Goal: Task Accomplishment & Management: Manage account settings

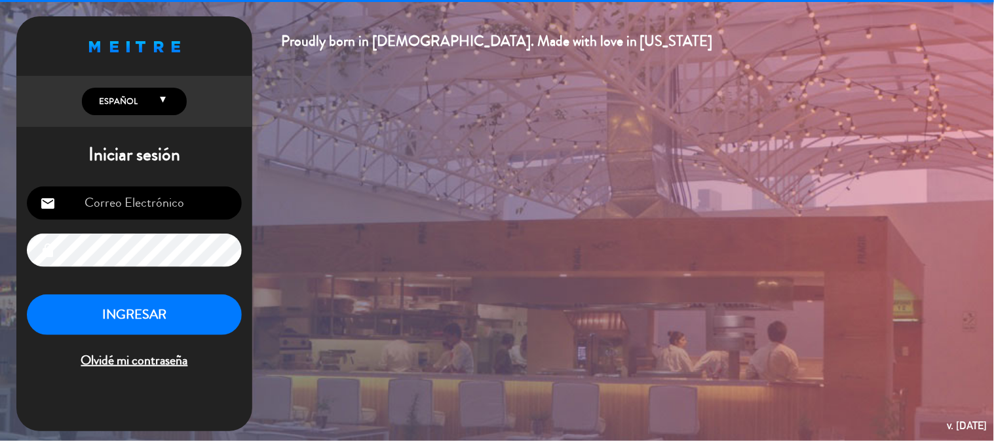
type input "[EMAIL_ADDRESS][DOMAIN_NAME]"
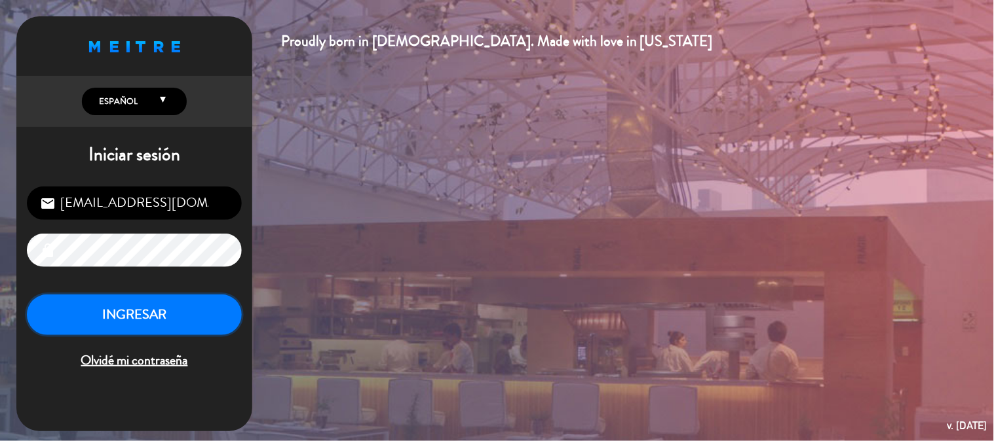
click at [139, 304] on button "INGRESAR" at bounding box center [134, 315] width 215 height 41
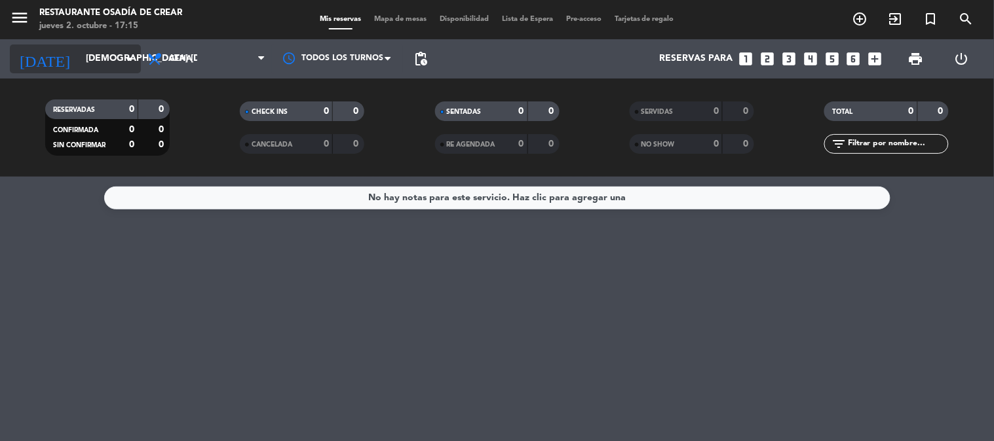
click at [105, 55] on input "[DEMOGRAPHIC_DATA] [DATE]" at bounding box center [141, 59] width 124 height 24
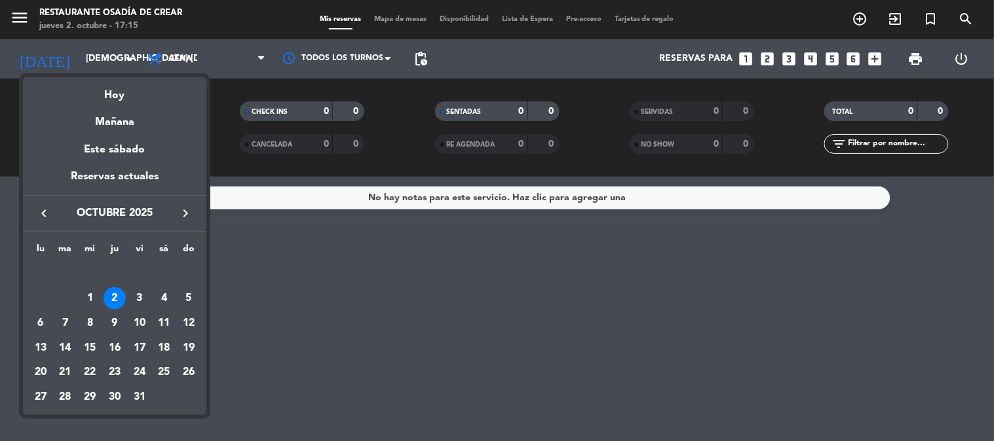
click at [181, 210] on icon "keyboard_arrow_right" at bounding box center [185, 214] width 16 height 16
click at [62, 397] on div "30" at bounding box center [65, 397] width 22 height 22
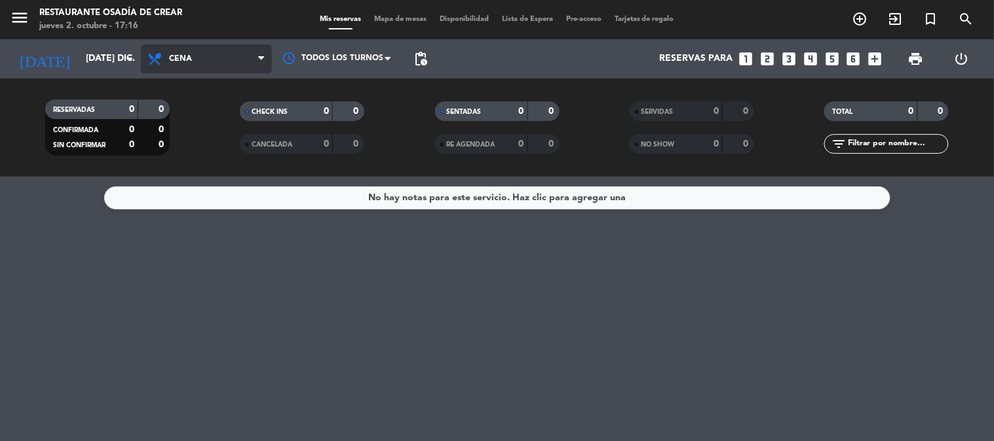
click at [156, 64] on icon at bounding box center [156, 59] width 19 height 16
click at [167, 146] on div "menu Restaurante Osadía [PERSON_NAME] jueves 2. octubre - 17:16 Mis reservas Ma…" at bounding box center [497, 88] width 994 height 177
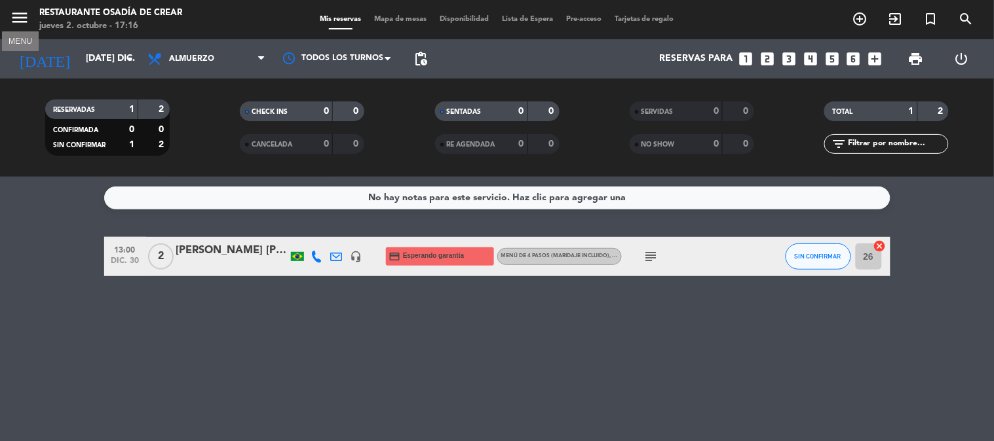
click at [15, 16] on icon "menu" at bounding box center [20, 18] width 20 height 20
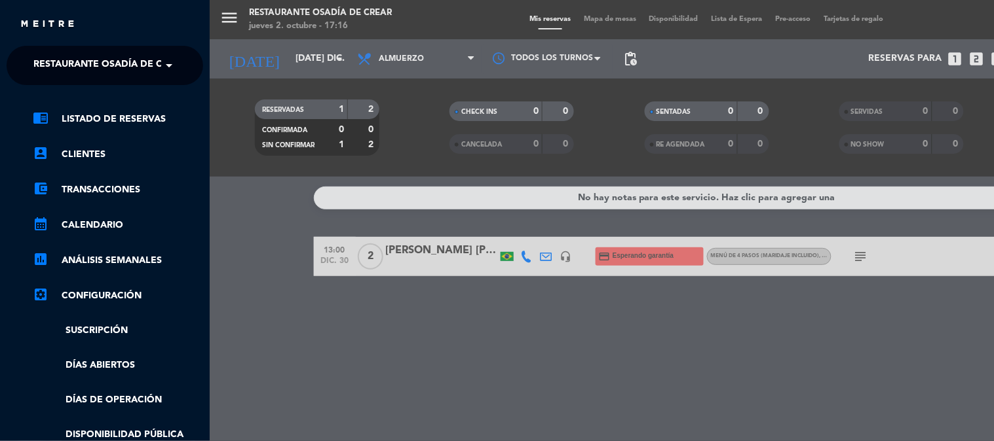
click at [132, 71] on span "Restaurante Osadía de Crear" at bounding box center [109, 66] width 153 height 28
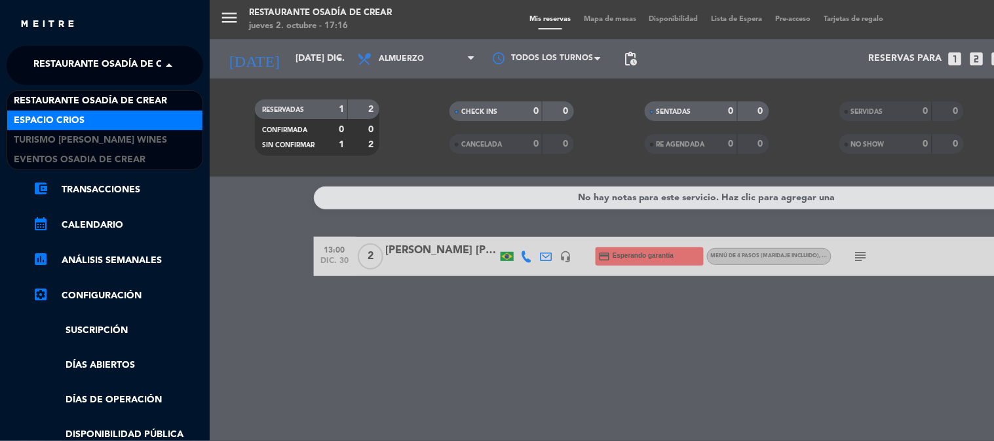
click at [119, 118] on div "Espacio Crios" at bounding box center [104, 121] width 195 height 20
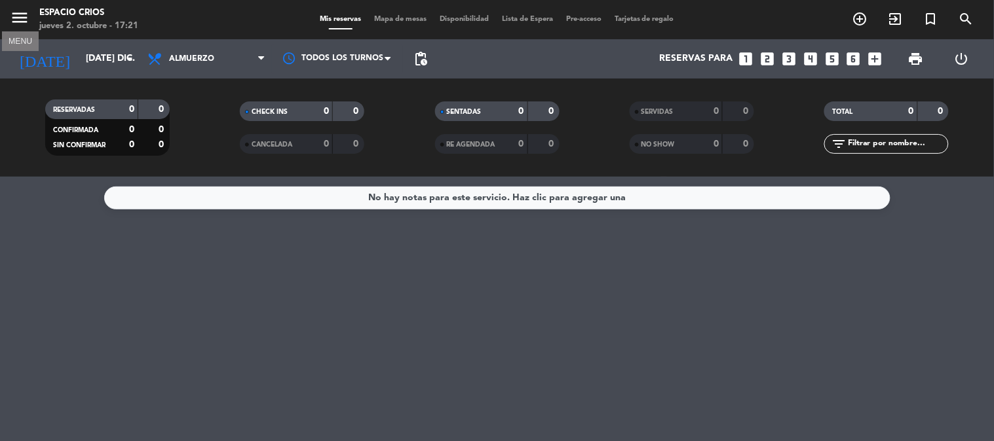
click at [12, 20] on icon "menu" at bounding box center [20, 18] width 20 height 20
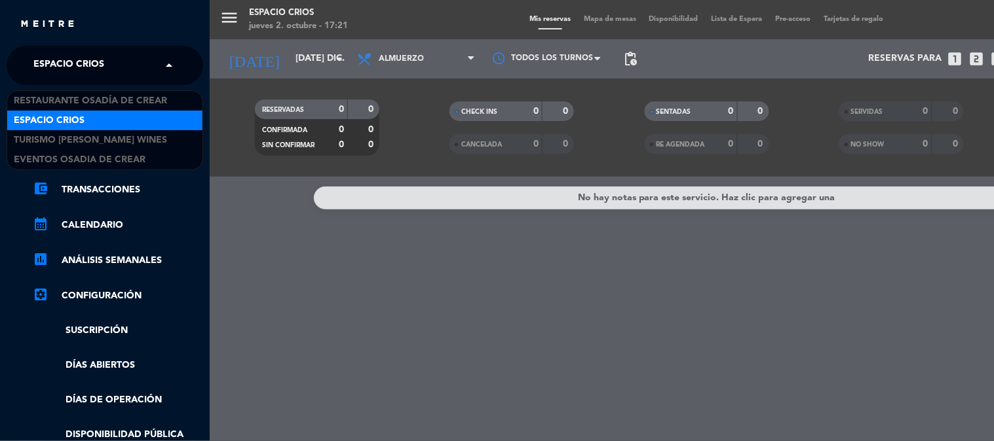
click at [73, 64] on span "Espacio Crios" at bounding box center [68, 66] width 71 height 28
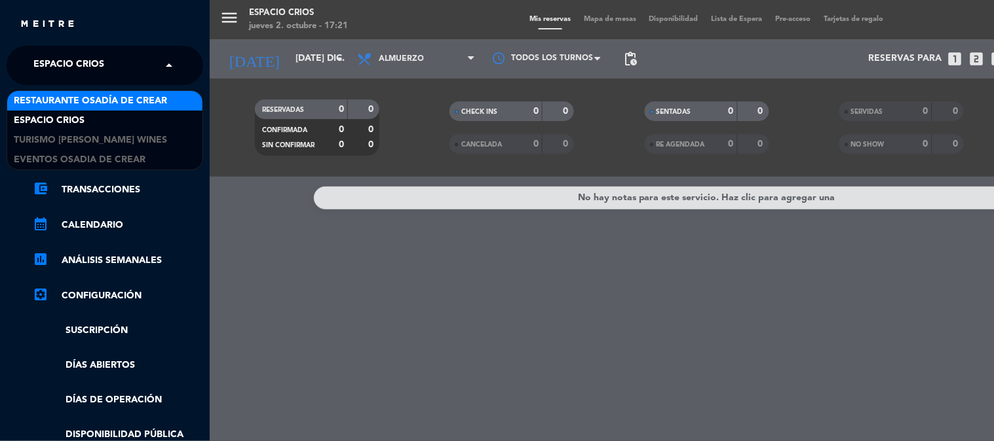
click at [113, 103] on span "Restaurante Osadía de Crear" at bounding box center [90, 101] width 153 height 15
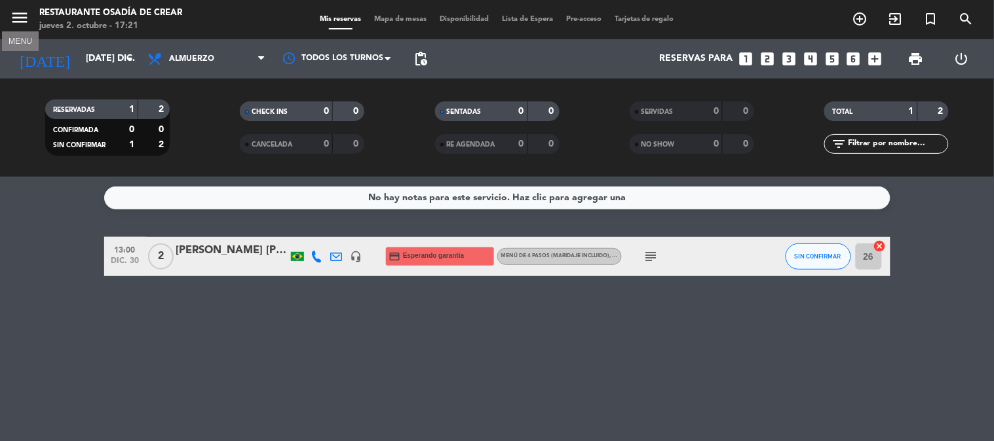
click at [16, 23] on icon "menu" at bounding box center [20, 18] width 20 height 20
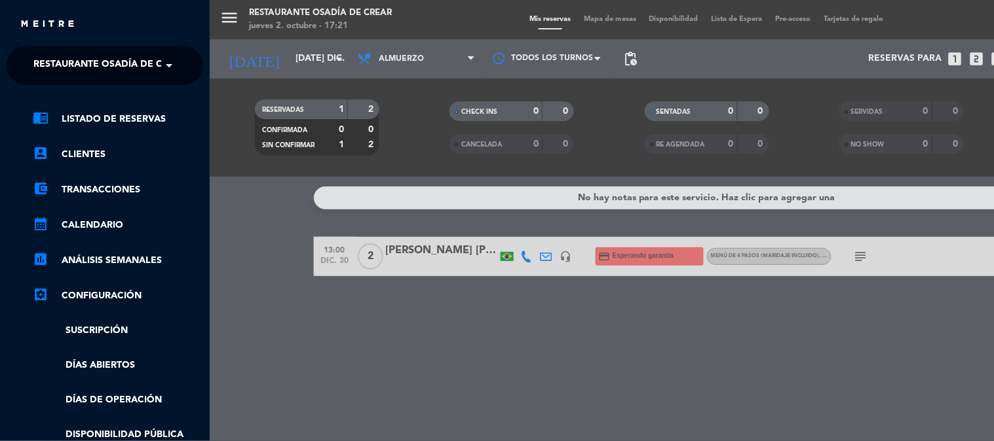
click at [43, 67] on span "Restaurante Osadía de Crear" at bounding box center [109, 66] width 153 height 28
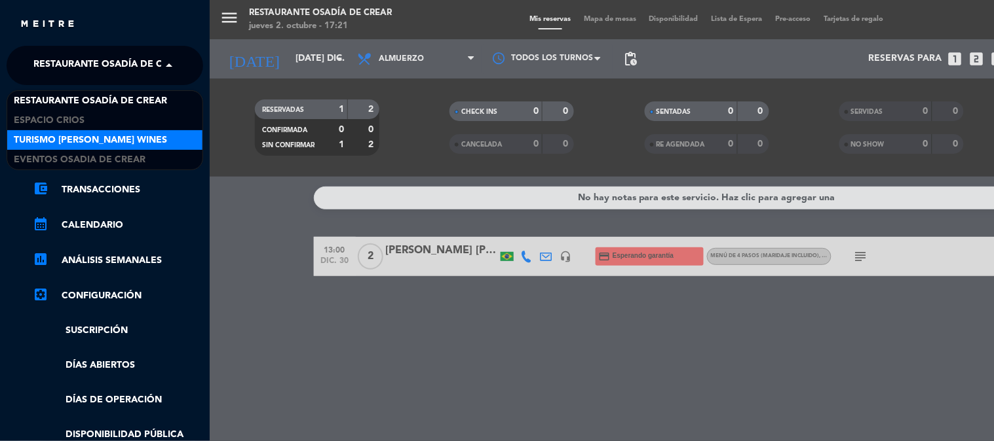
click at [75, 140] on span "Turismo [PERSON_NAME] Wines" at bounding box center [90, 140] width 153 height 15
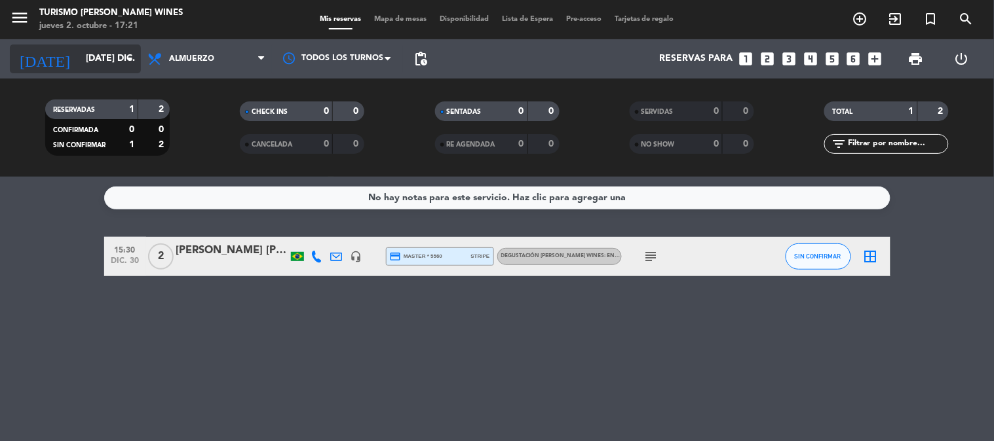
click at [79, 52] on input "[DATE] dic." at bounding box center [141, 59] width 124 height 24
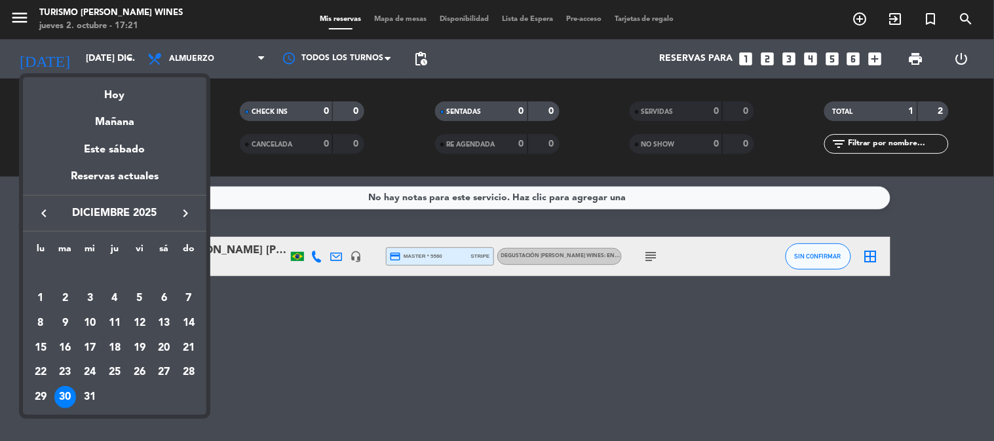
click at [22, 20] on div at bounding box center [497, 220] width 994 height 441
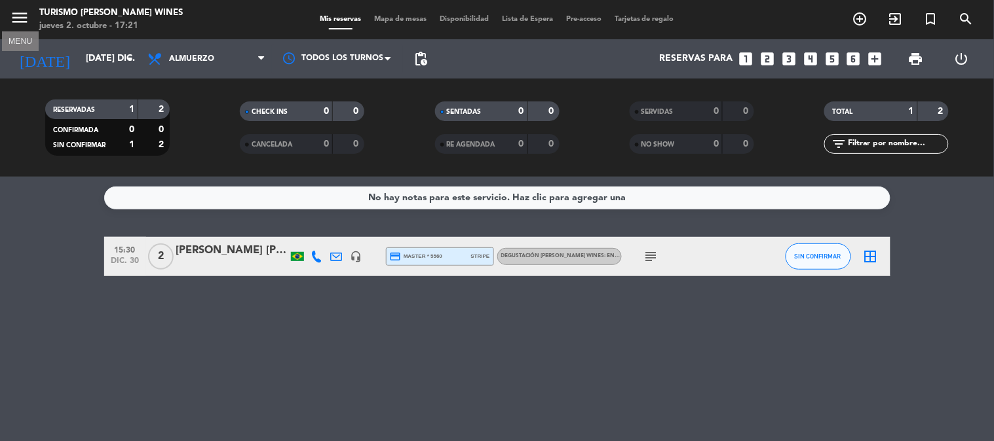
click at [22, 20] on icon "menu" at bounding box center [20, 18] width 20 height 20
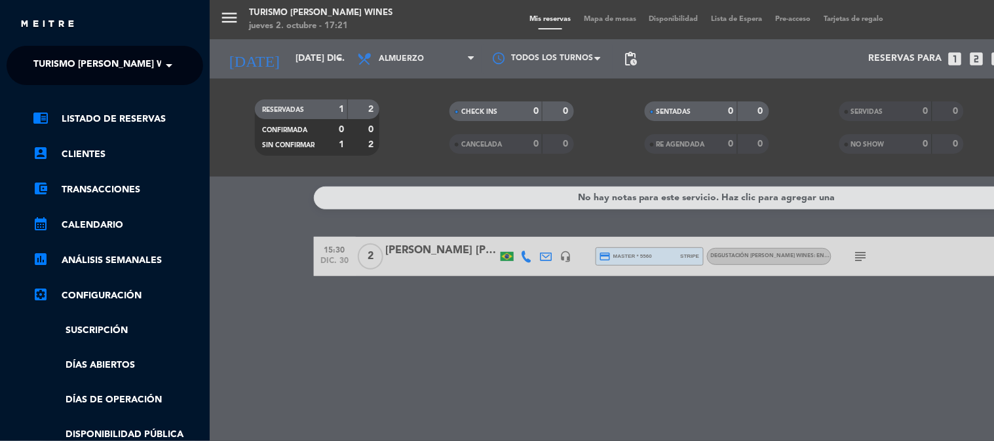
click at [544, 270] on div "menu Turismo [PERSON_NAME] Wines jueves 2. octubre - 17:21 Mis reservas Mapa de…" at bounding box center [707, 220] width 994 height 441
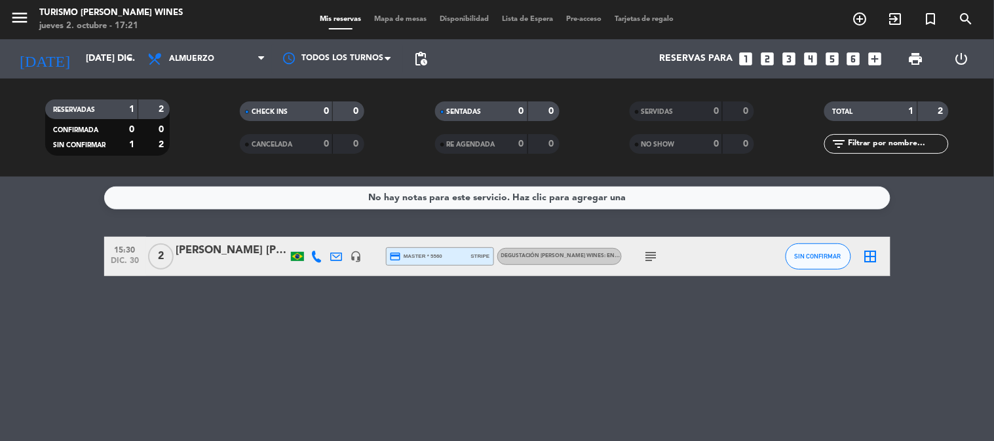
click at [327, 253] on div at bounding box center [337, 256] width 20 height 39
click at [329, 253] on div at bounding box center [337, 256] width 20 height 39
click at [341, 258] on icon at bounding box center [337, 257] width 12 height 12
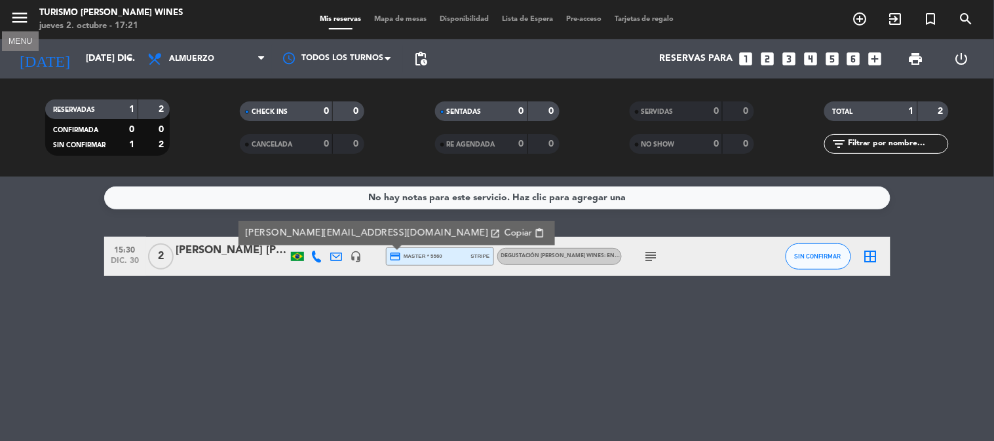
click at [18, 16] on icon "menu" at bounding box center [20, 18] width 20 height 20
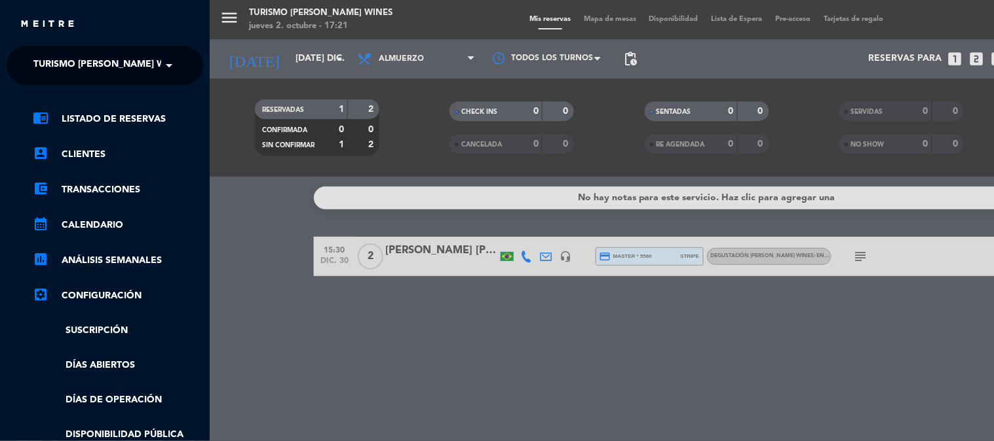
click at [60, 74] on span "Turismo [PERSON_NAME] Wines" at bounding box center [109, 66] width 153 height 28
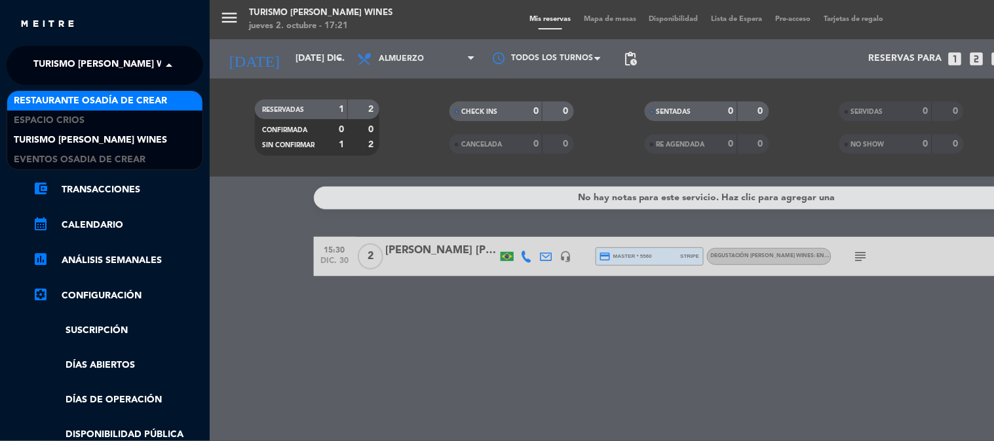
click at [100, 105] on span "Restaurante Osadía de Crear" at bounding box center [90, 101] width 153 height 15
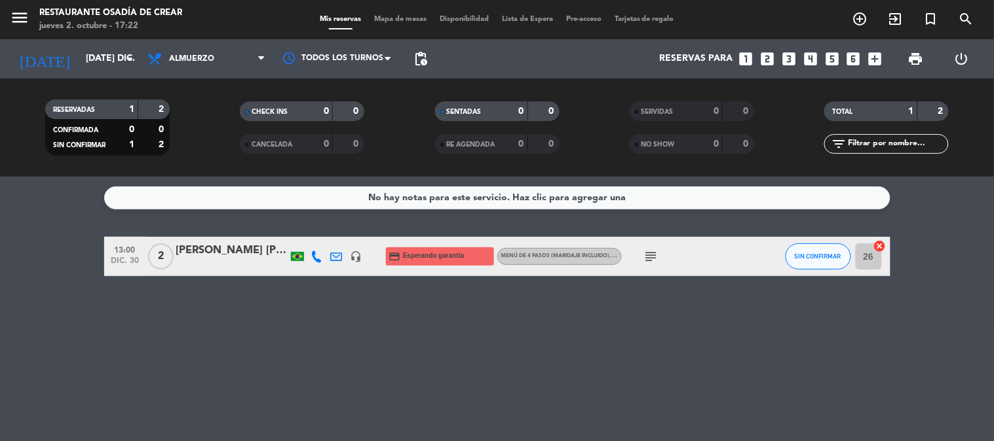
click at [319, 255] on icon at bounding box center [317, 257] width 12 height 12
click at [327, 255] on div at bounding box center [337, 256] width 20 height 39
click at [331, 259] on icon at bounding box center [337, 257] width 12 height 12
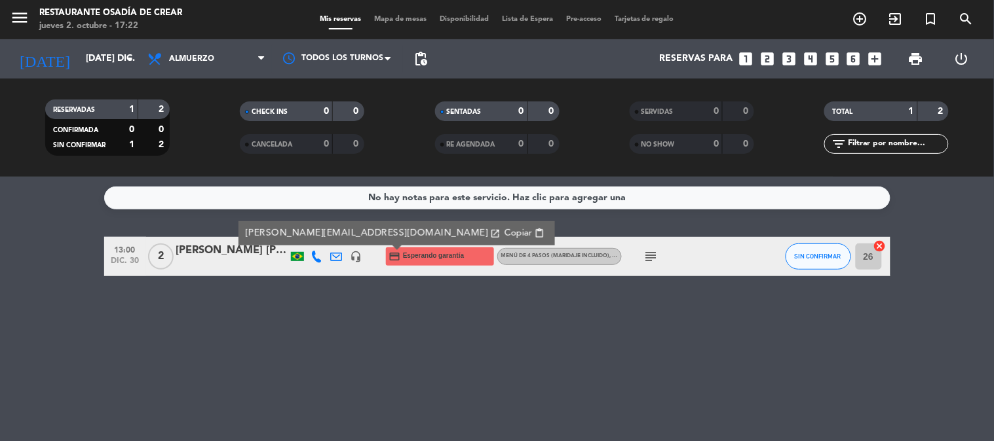
click at [504, 228] on span "Copiar" at bounding box center [518, 234] width 28 height 14
click at [112, 74] on div "[DATE] [DATE] dic. arrow_drop_down" at bounding box center [75, 58] width 131 height 39
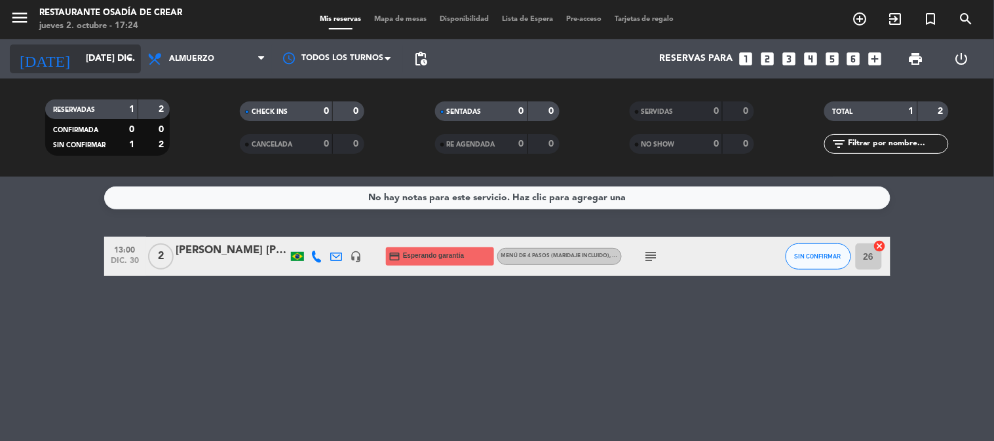
click at [102, 63] on input "[DATE] dic." at bounding box center [141, 59] width 124 height 24
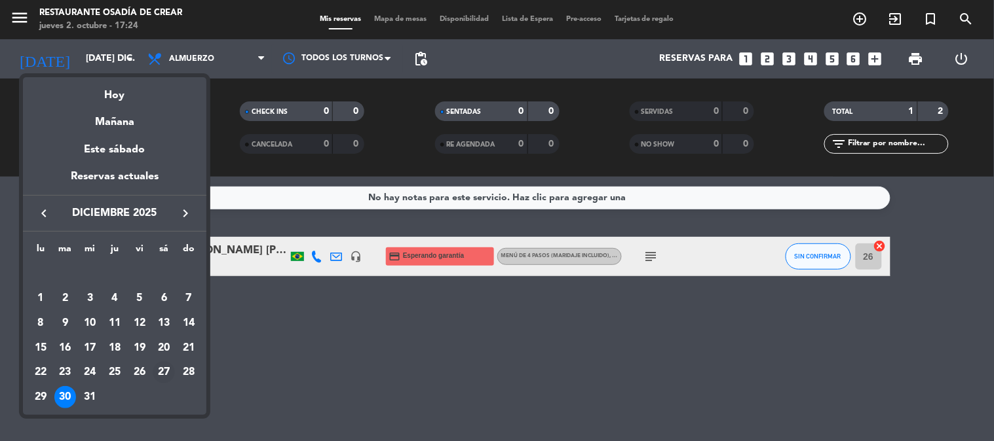
click at [160, 370] on div "27" at bounding box center [164, 373] width 22 height 22
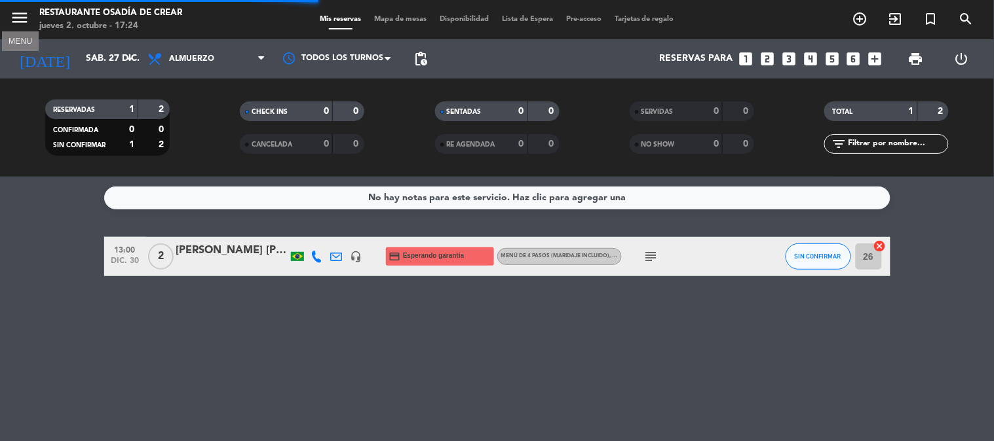
click at [21, 9] on icon "menu" at bounding box center [20, 18] width 20 height 20
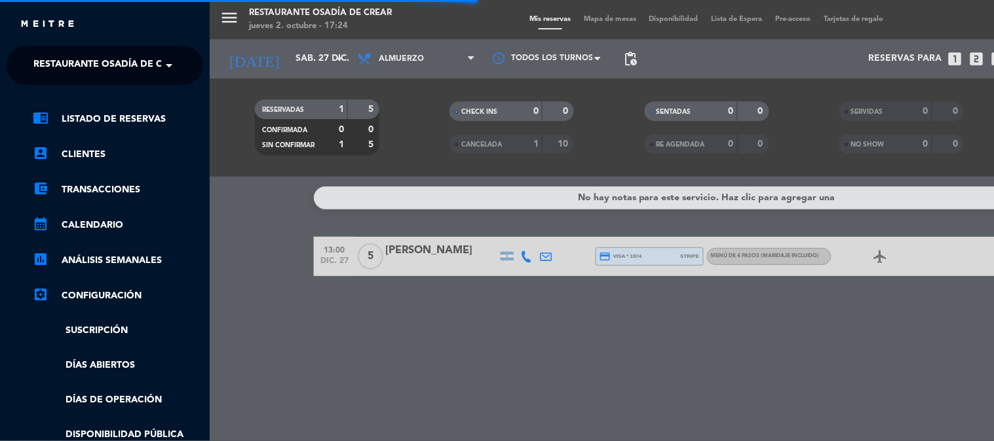
click at [295, 47] on div "menu Restaurante Osadía [PERSON_NAME] jueves 2. octubre - 17:24 Mis reservas Ma…" at bounding box center [707, 220] width 994 height 441
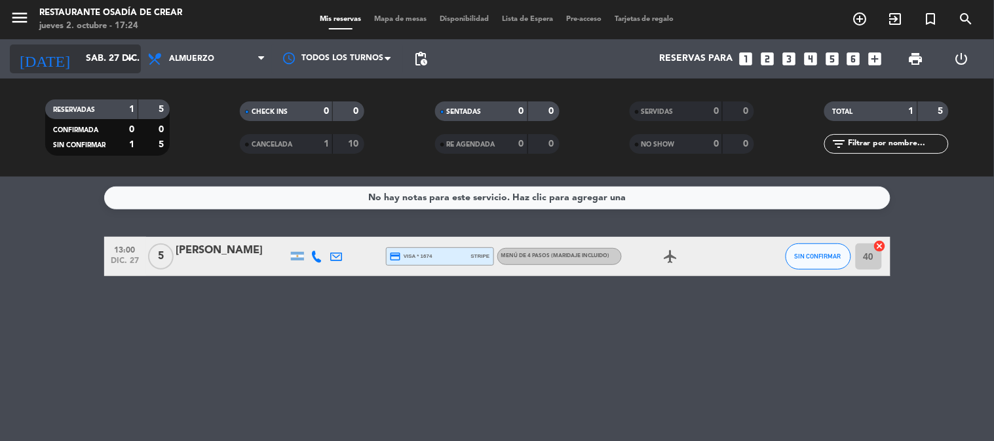
click at [99, 59] on input "sáb. 27 dic." at bounding box center [141, 59] width 124 height 24
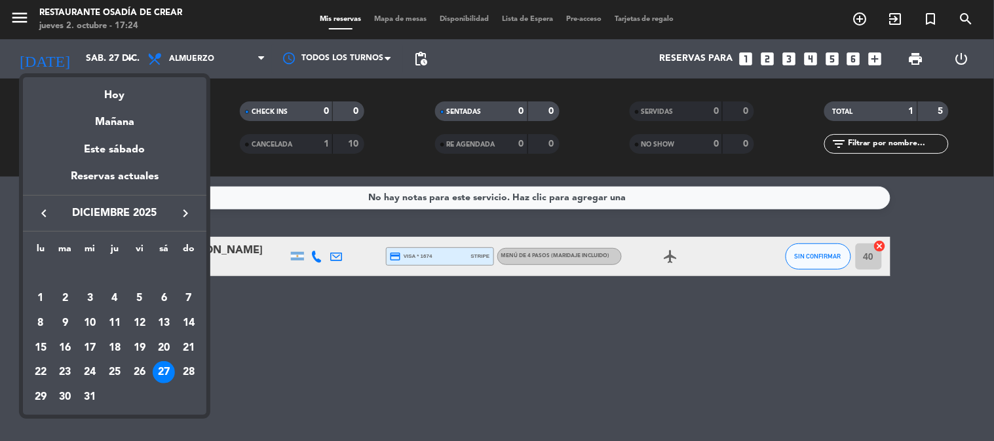
click at [41, 225] on div "keyboard_arrow_left diciembre 2025 keyboard_arrow_right" at bounding box center [114, 213] width 183 height 37
click at [46, 206] on icon "keyboard_arrow_left" at bounding box center [44, 214] width 16 height 16
click at [47, 390] on div "27" at bounding box center [40, 397] width 22 height 22
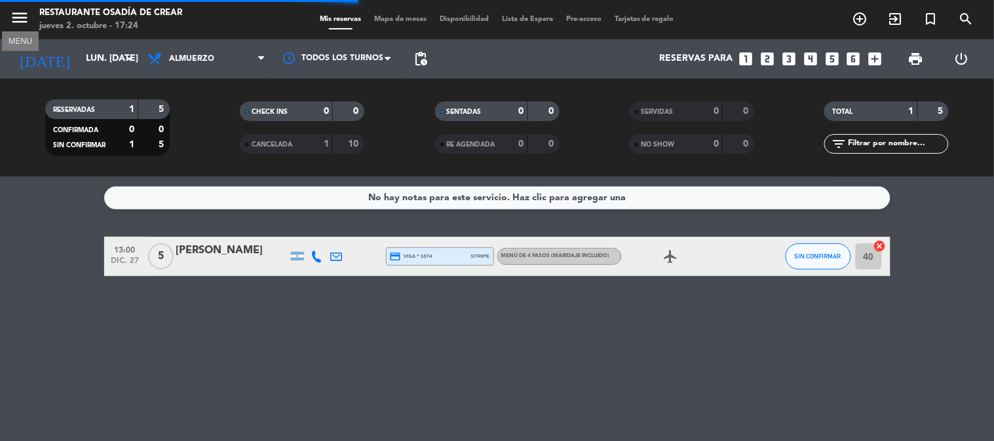
click at [18, 14] on icon "menu" at bounding box center [20, 18] width 20 height 20
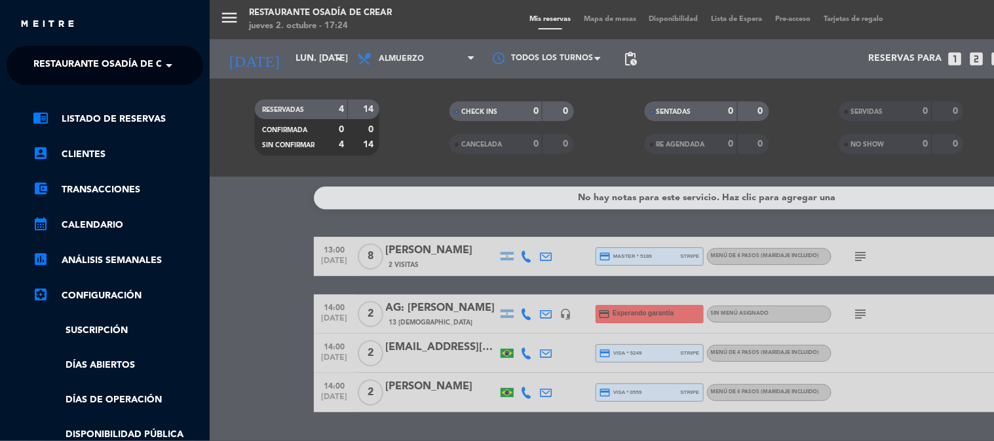
click at [83, 67] on span "Restaurante Osadía de Crear" at bounding box center [109, 66] width 153 height 28
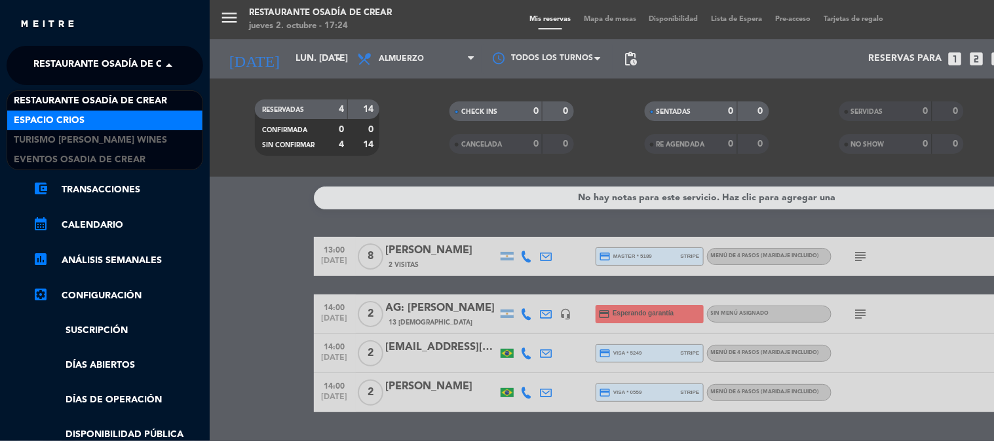
click at [83, 120] on span "Espacio Crios" at bounding box center [49, 120] width 71 height 15
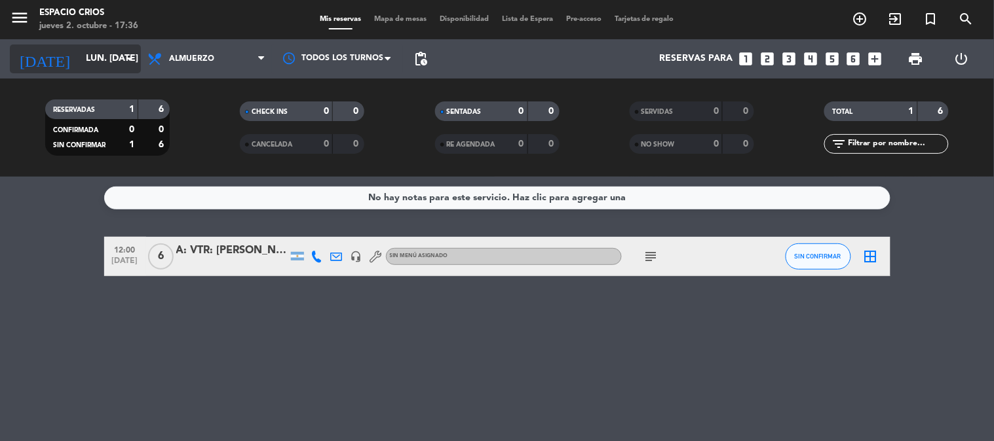
click at [79, 56] on input "lun. [DATE]" at bounding box center [141, 59] width 124 height 24
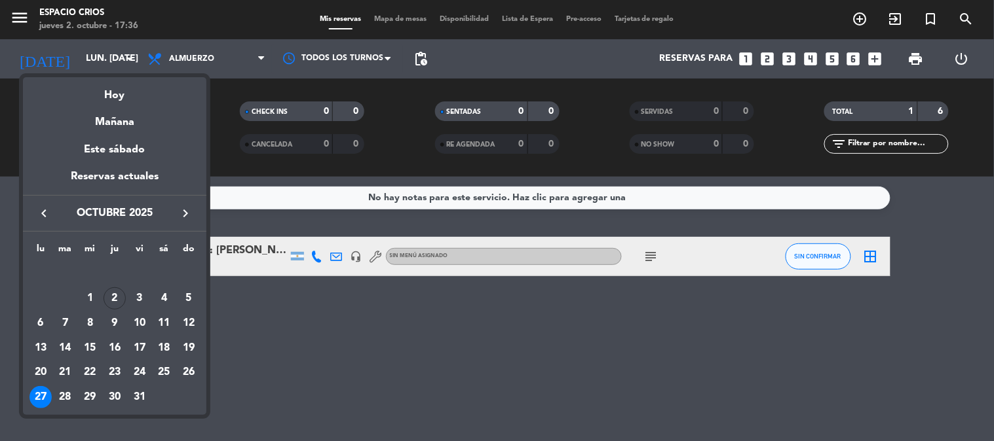
click at [189, 218] on icon "keyboard_arrow_right" at bounding box center [185, 214] width 16 height 16
click at [190, 275] on div "2" at bounding box center [188, 274] width 22 height 22
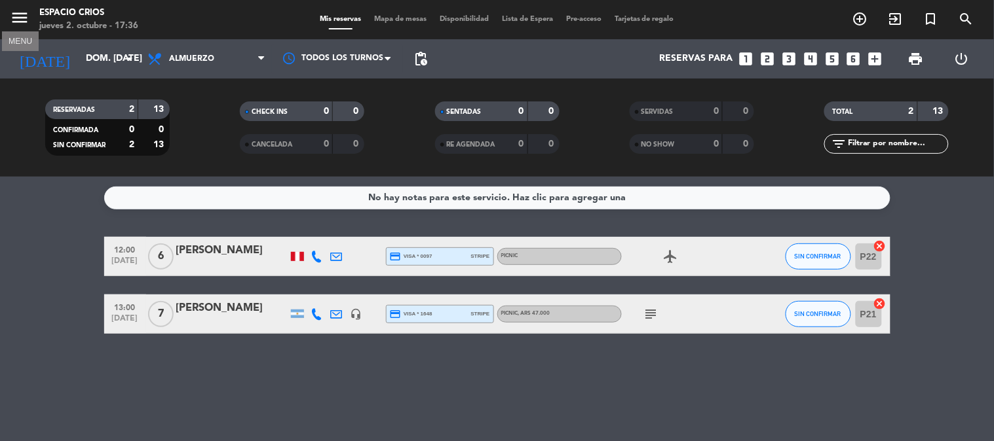
click at [17, 23] on icon "menu" at bounding box center [20, 18] width 20 height 20
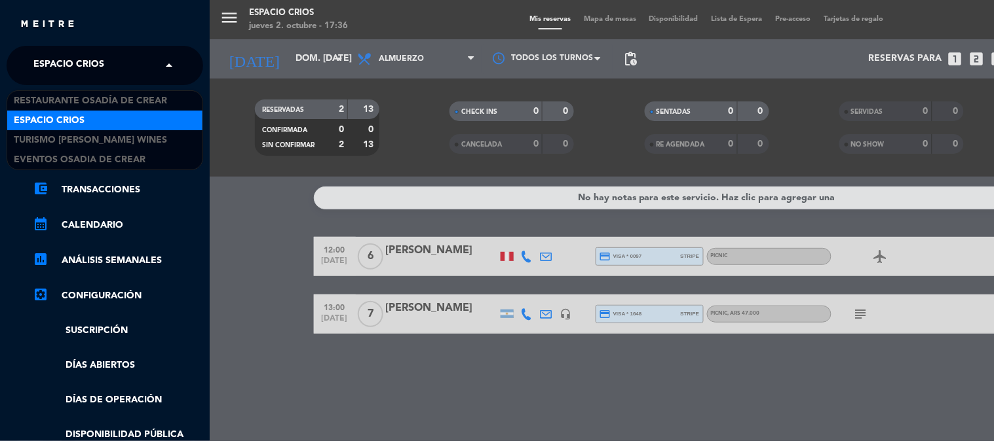
click at [88, 67] on span "Espacio Crios" at bounding box center [68, 66] width 71 height 28
click at [110, 118] on div "Espacio Crios" at bounding box center [104, 121] width 195 height 20
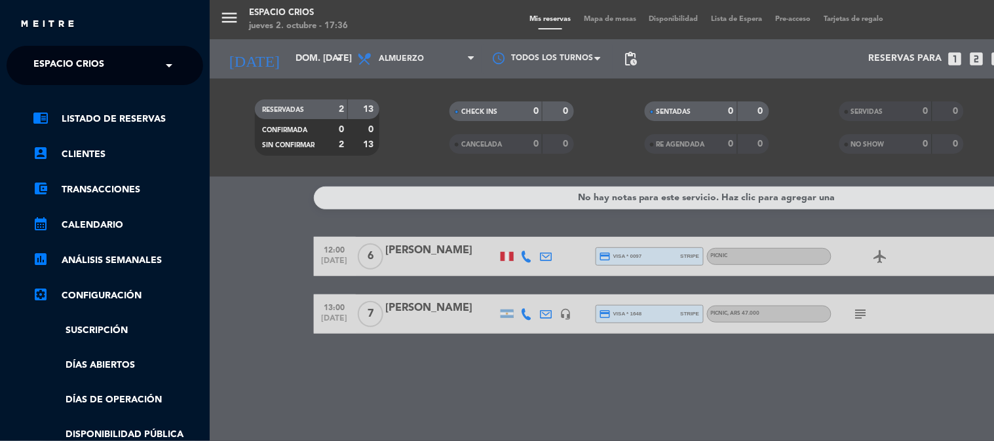
click at [453, 263] on div "menu Espacio Crios jueves 2. octubre - 17:36 Mis reservas Mapa de mesas Disponi…" at bounding box center [707, 220] width 994 height 441
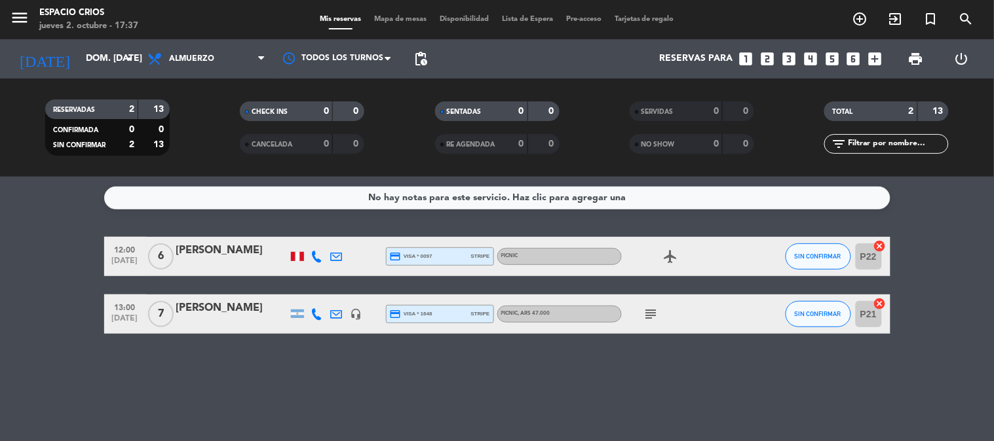
click at [234, 252] on div "[PERSON_NAME]" at bounding box center [231, 250] width 111 height 17
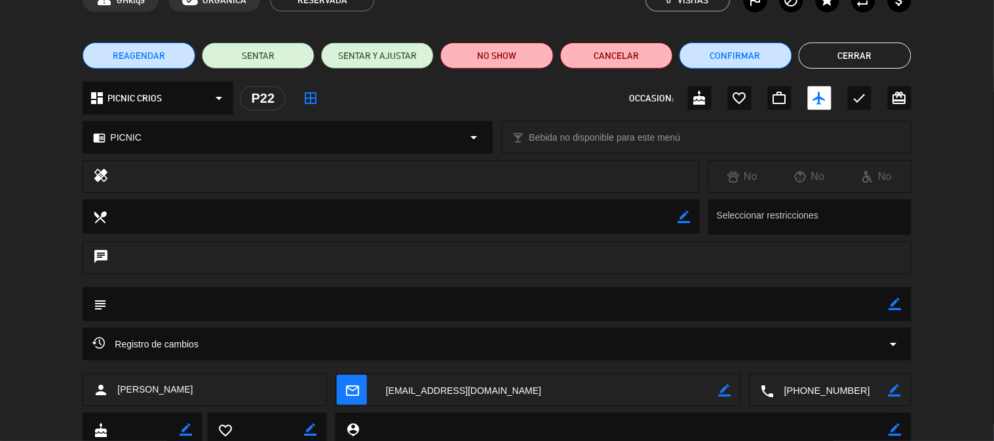
scroll to position [120, 0]
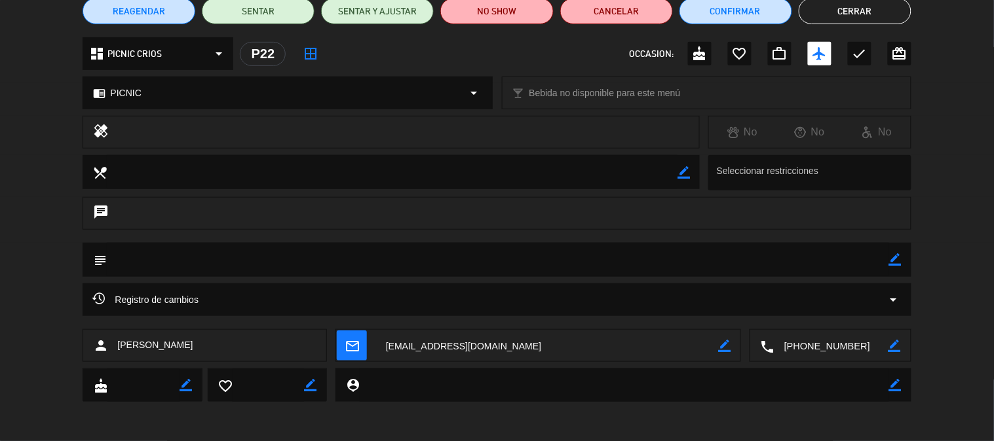
click at [414, 350] on textarea at bounding box center [547, 346] width 342 height 33
click at [345, 339] on icon "mail_outline" at bounding box center [352, 346] width 14 height 14
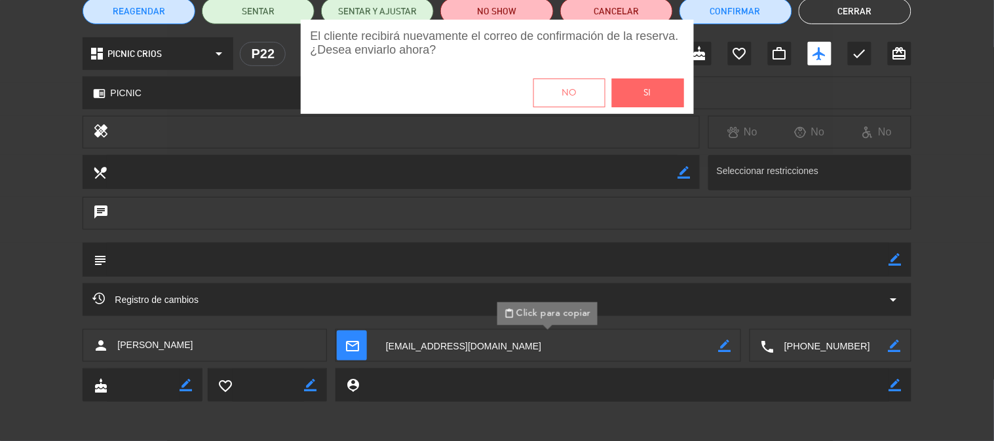
click at [646, 99] on span "Si" at bounding box center [647, 93] width 7 height 15
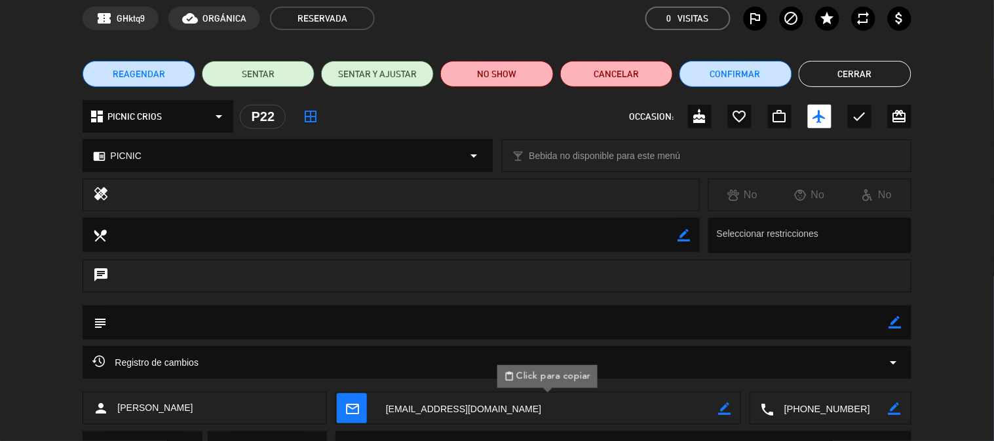
scroll to position [0, 0]
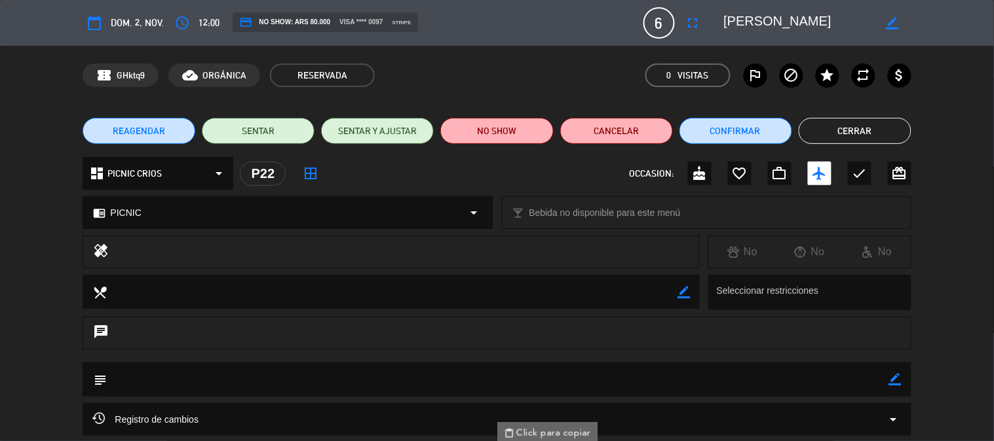
click at [825, 131] on button "Cerrar" at bounding box center [854, 131] width 113 height 26
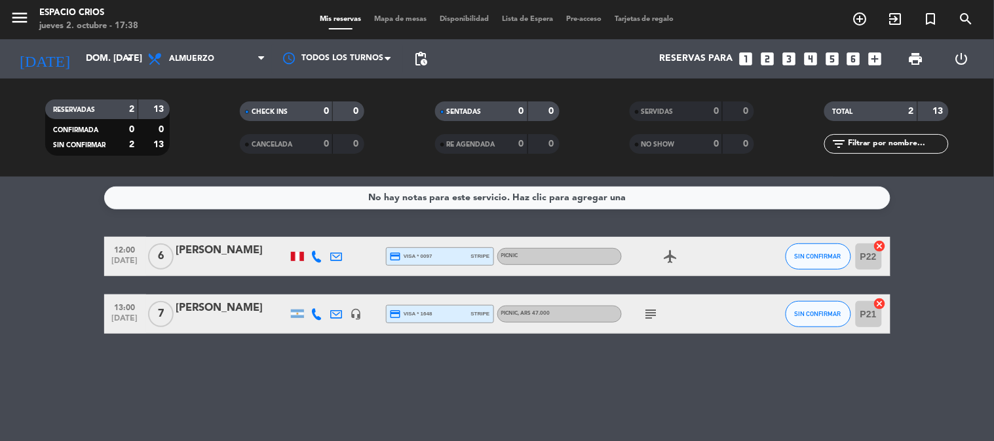
click at [10, 5] on span "menu" at bounding box center [24, 20] width 29 height 31
click at [79, 63] on input "dom. [DATE]" at bounding box center [141, 59] width 124 height 24
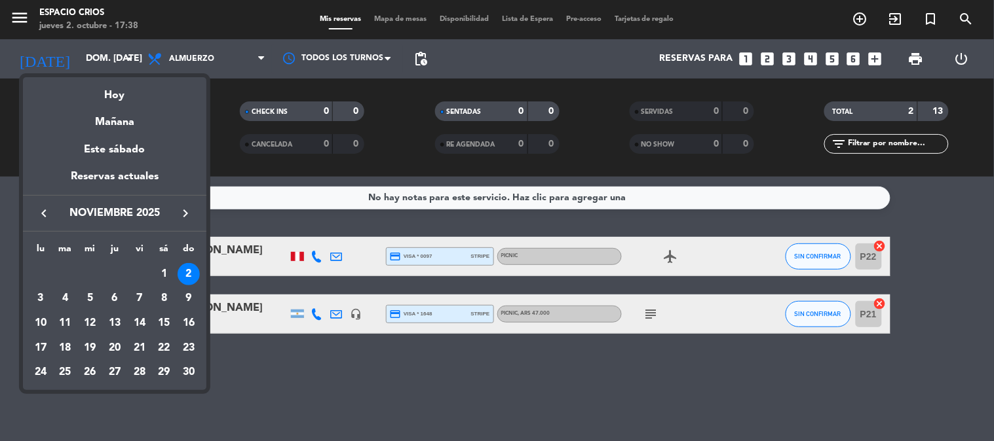
click at [56, 201] on div "keyboard_arrow_left noviembre 2025 keyboard_arrow_right" at bounding box center [114, 213] width 183 height 37
click at [56, 205] on span "noviembre 2025" at bounding box center [115, 213] width 118 height 17
click at [51, 212] on icon "keyboard_arrow_left" at bounding box center [44, 214] width 16 height 16
click at [138, 328] on div "10" at bounding box center [139, 323] width 22 height 22
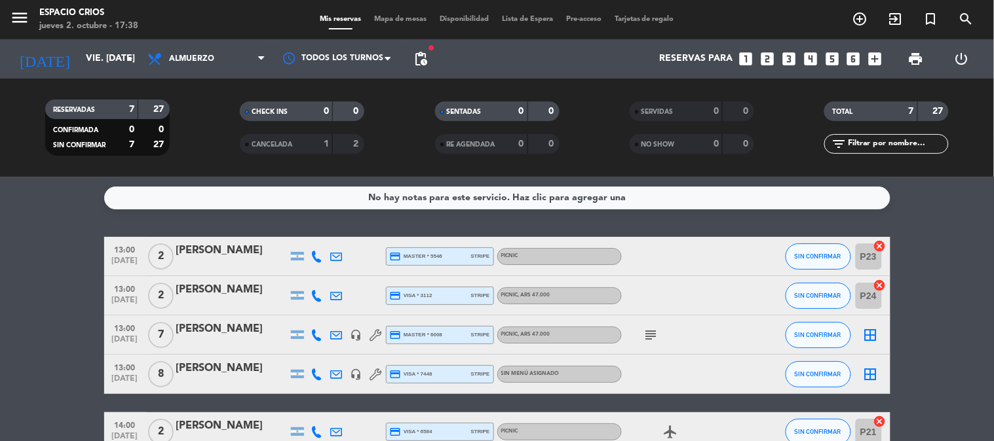
click at [428, 60] on span "pending_actions" at bounding box center [421, 59] width 16 height 16
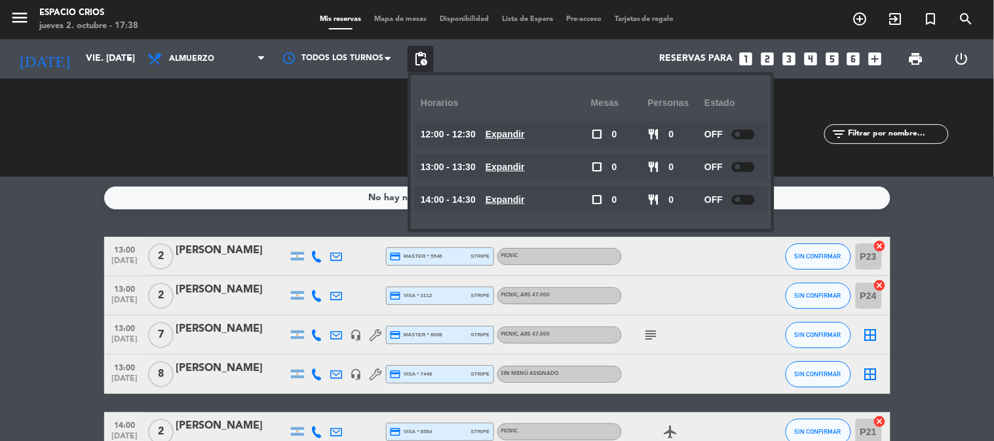
click at [10, 233] on div "No hay notas para este servicio. Haz clic para agregar una 13:00 [DATE] 2 [PERS…" at bounding box center [497, 309] width 994 height 265
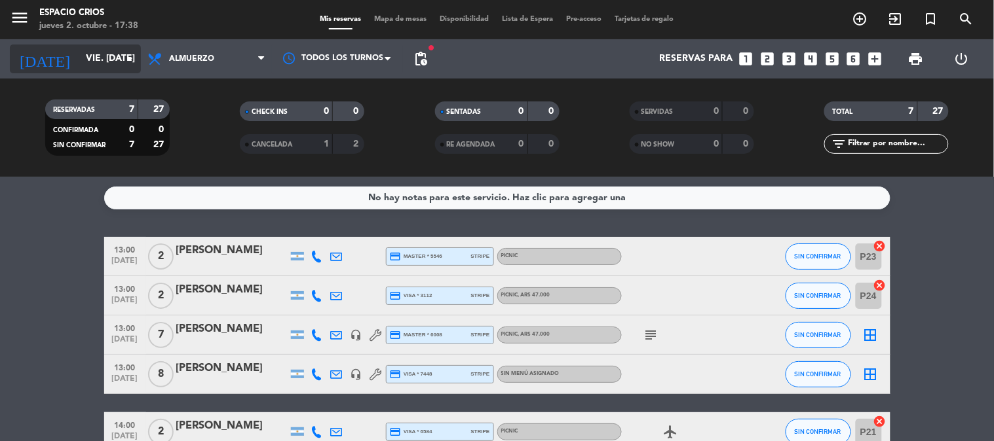
click at [79, 58] on input "vie. [DATE]" at bounding box center [141, 59] width 124 height 24
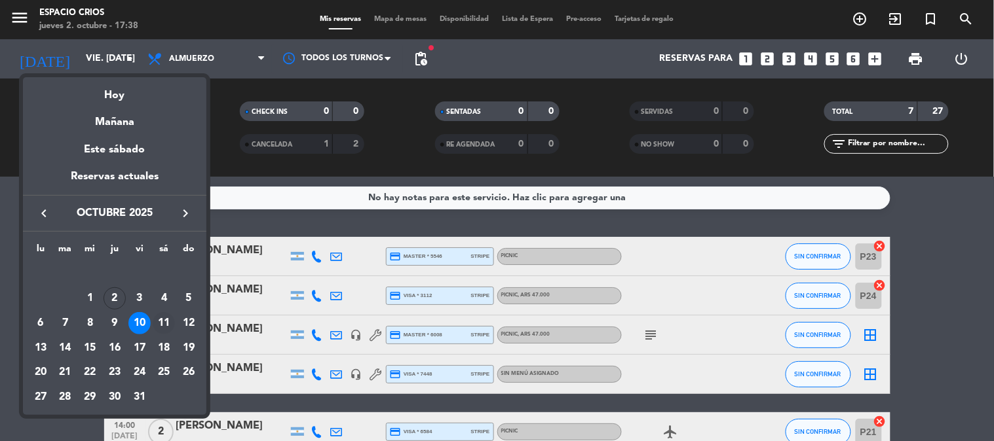
click at [172, 326] on div "11" at bounding box center [164, 323] width 22 height 22
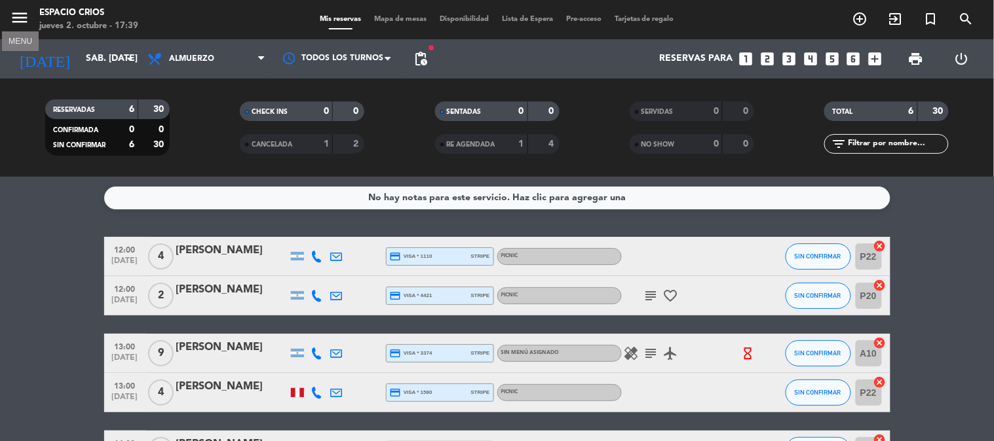
click at [20, 23] on icon "menu" at bounding box center [20, 18] width 20 height 20
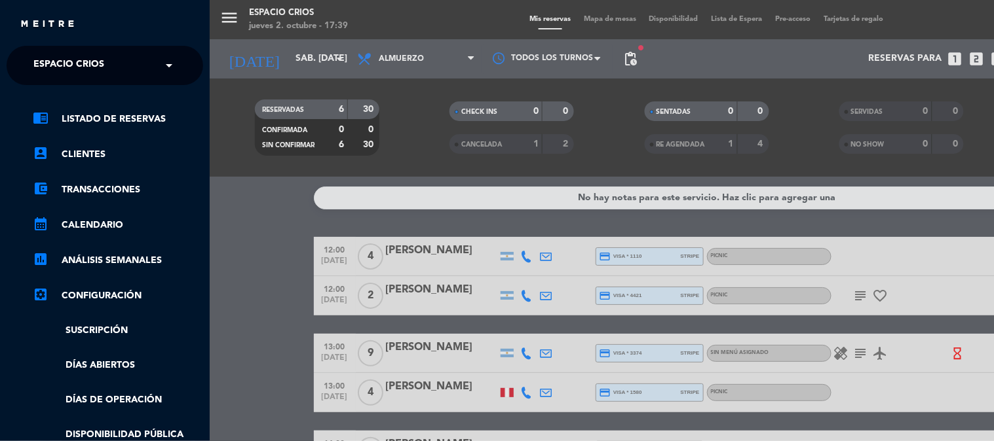
click at [54, 60] on span "Espacio Crios" at bounding box center [68, 66] width 71 height 28
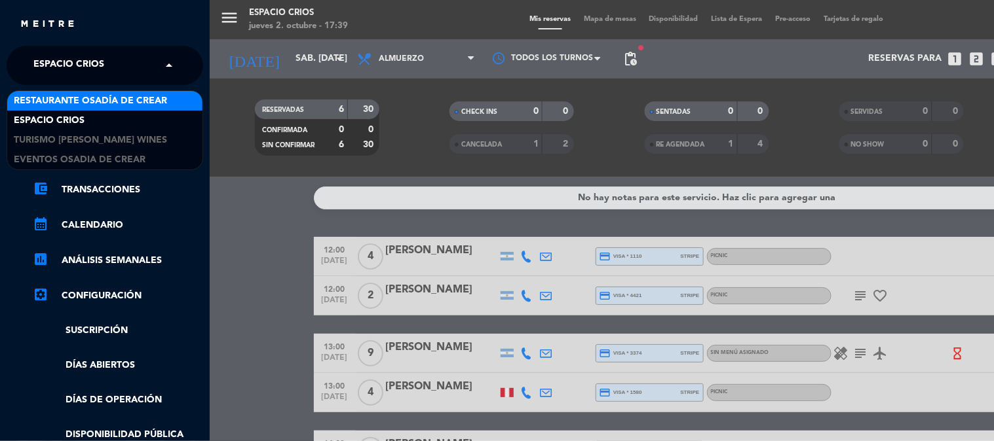
click at [96, 100] on span "Restaurante Osadía de Crear" at bounding box center [90, 101] width 153 height 15
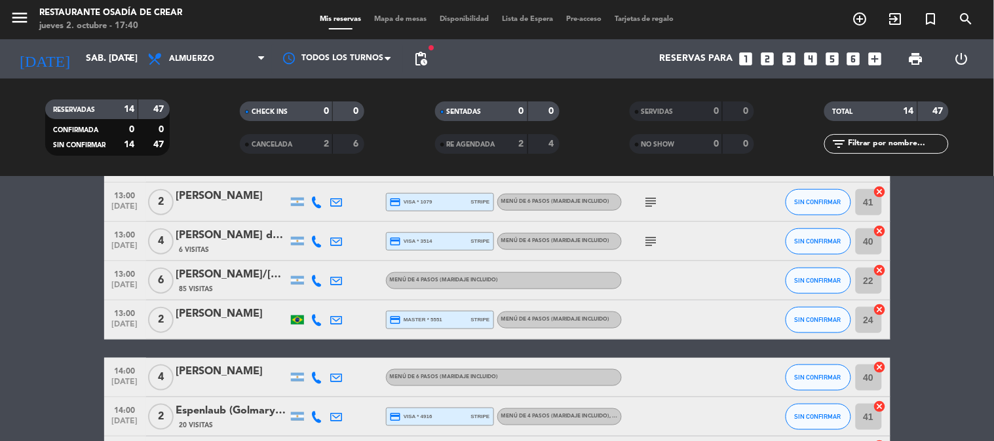
scroll to position [436, 0]
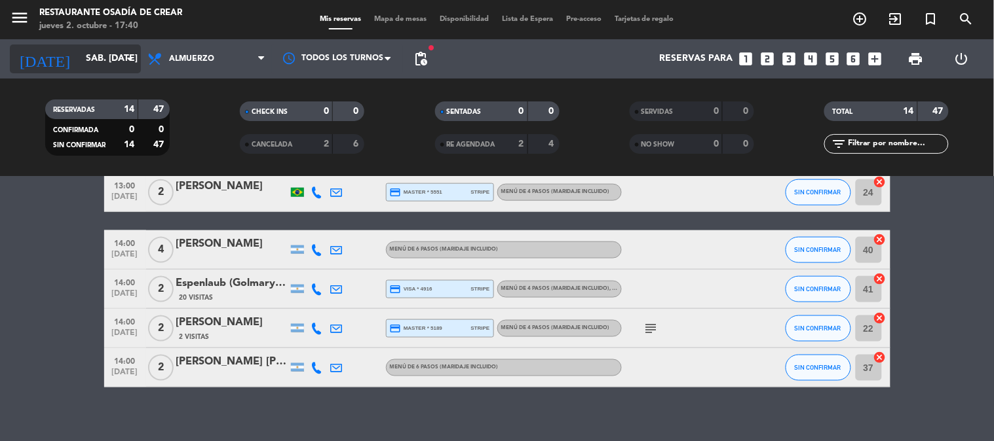
click at [79, 52] on input "sáb. [DATE]" at bounding box center [141, 59] width 124 height 24
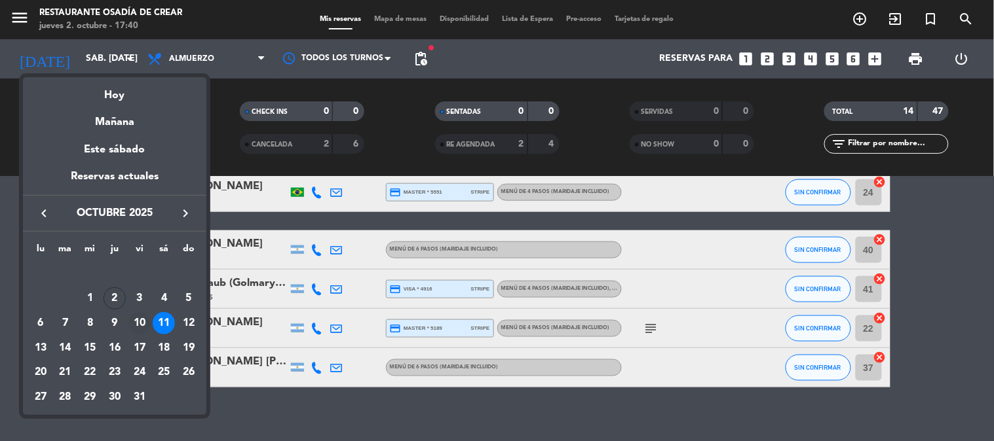
click at [146, 328] on div "10" at bounding box center [139, 323] width 22 height 22
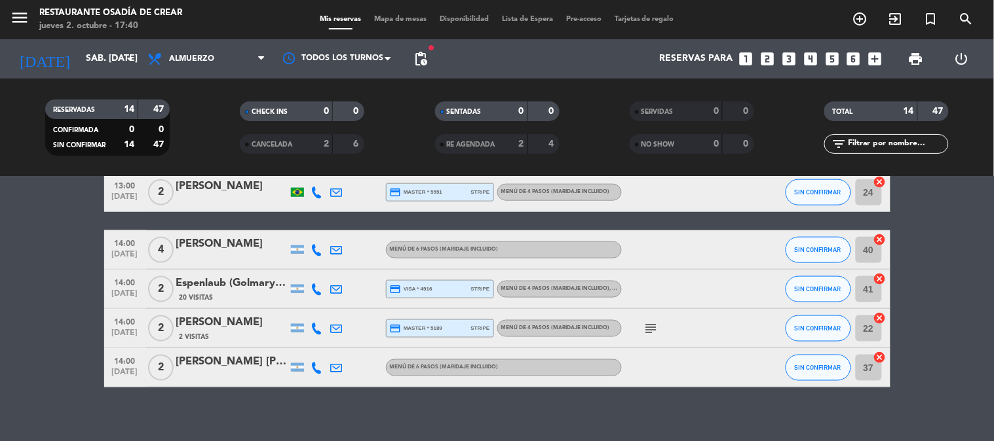
type input "vie. [DATE]"
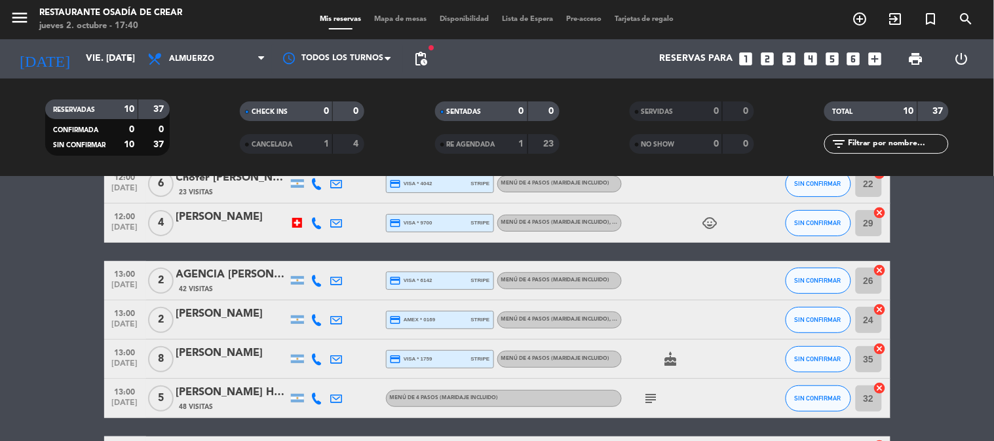
scroll to position [0, 0]
